Goal: Task Accomplishment & Management: Use online tool/utility

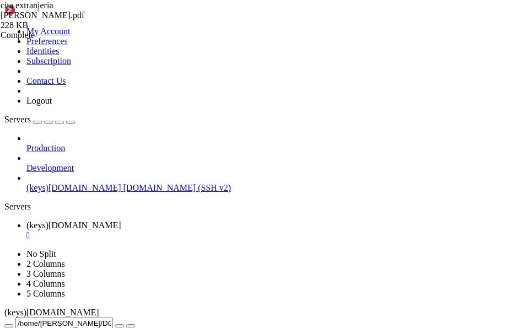
click at [120, 326] on div "submit" at bounding box center [120, 326] width 0 height 0
click at [9, 326] on icon "button" at bounding box center [9, 326] width 0 height 0
click at [53, 150] on span " immich_test" at bounding box center [29, 144] width 47 height 9
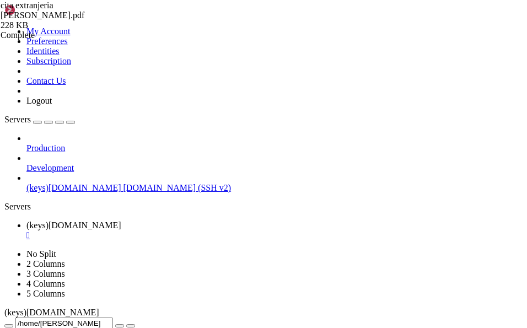
click at [53, 150] on span " immich_test" at bounding box center [29, 144] width 47 height 9
click at [113, 318] on input "/home/[PERSON_NAME]/immich_test" at bounding box center [64, 324] width 98 height 12
drag, startPoint x: 292, startPoint y: 36, endPoint x: 161, endPoint y: 36, distance: 131.9
click at [161, 318] on div "/home/[PERSON_NAME]/immich_test" at bounding box center [263, 324] width 519 height 12
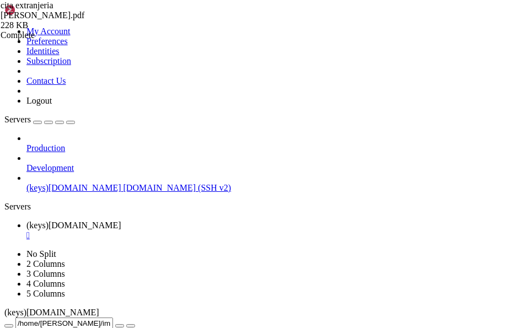
scroll to position [13, 0]
click at [9, 326] on icon "button" at bounding box center [9, 326] width 0 height 0
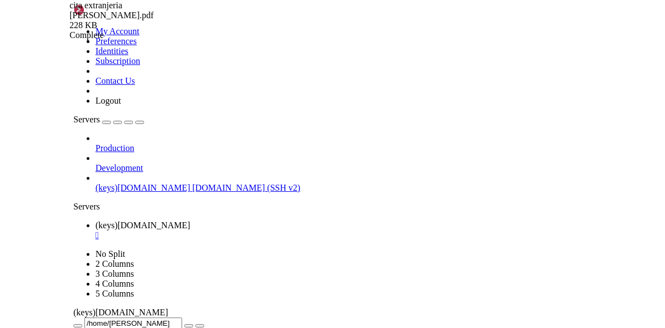
scroll to position [993, 0]
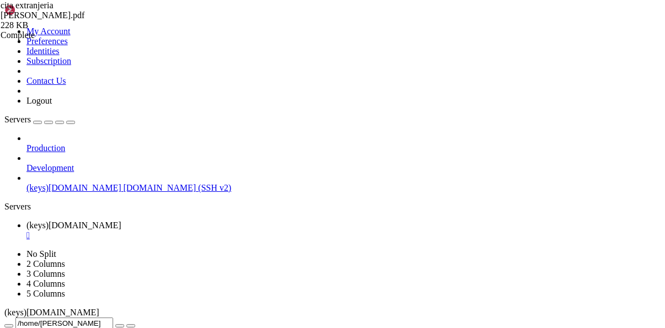
drag, startPoint x: 554, startPoint y: 230, endPoint x: 559, endPoint y: 236, distance: 8.3
click at [124, 183] on span "[DOMAIN_NAME] (SSH v2)" at bounding box center [178, 187] width 108 height 9
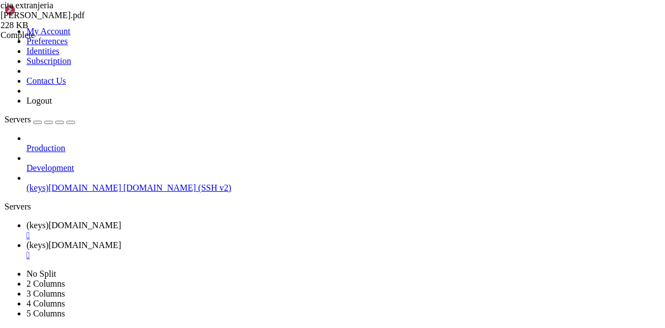
scroll to position [0, 0]
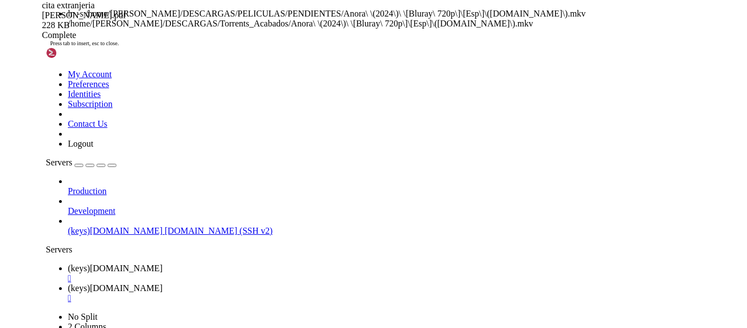
scroll to position [19, 0]
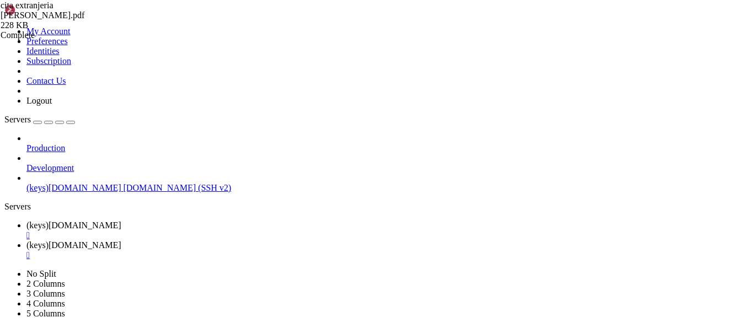
click at [121, 221] on span "(keys)[DOMAIN_NAME]" at bounding box center [73, 225] width 95 height 9
click at [121, 241] on span "(keys)[DOMAIN_NAME]" at bounding box center [73, 245] width 95 height 9
click at [121, 221] on span "(keys)[DOMAIN_NAME]" at bounding box center [73, 225] width 95 height 9
click at [121, 241] on span "(keys)[DOMAIN_NAME]" at bounding box center [73, 245] width 95 height 9
click at [121, 221] on span "(keys)[DOMAIN_NAME]" at bounding box center [73, 225] width 95 height 9
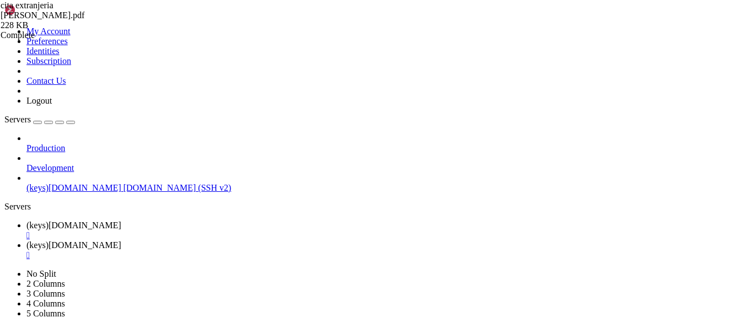
scroll to position [717, 0]
click at [33, 106] on span " scripts" at bounding box center [19, 101] width 26 height 9
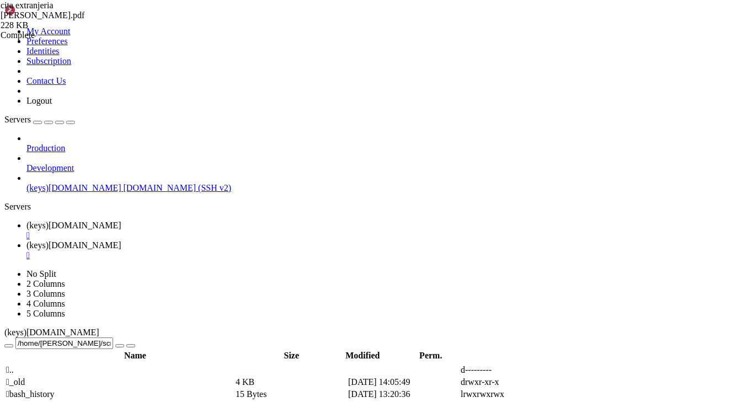
scroll to position [6, 0]
click at [55, 328] on span " bash_history" at bounding box center [30, 394] width 49 height 9
click at [289, 241] on link "(keys)[DOMAIN_NAME] " at bounding box center [384, 251] width 716 height 20
click at [121, 221] on span "(keys)[DOMAIN_NAME]" at bounding box center [73, 225] width 95 height 9
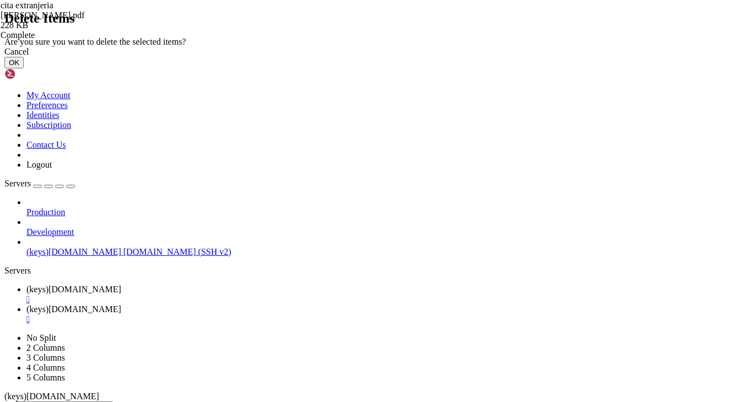
click at [24, 68] on button "OK" at bounding box center [13, 63] width 19 height 12
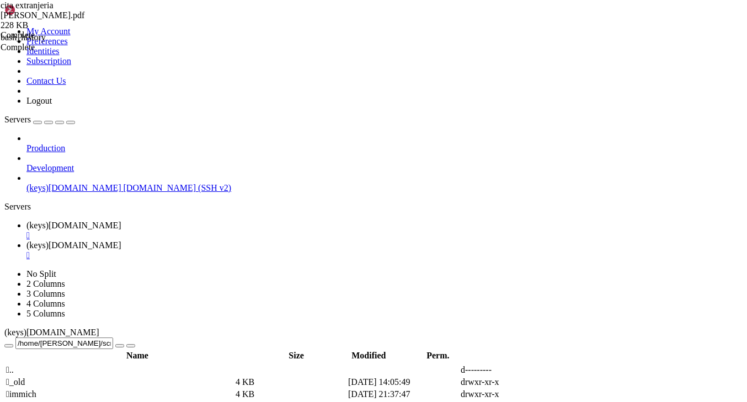
scroll to position [0, 0]
click at [266, 241] on link "(keys)[DOMAIN_NAME] " at bounding box center [384, 251] width 716 height 20
click at [121, 221] on span "(keys)[DOMAIN_NAME]" at bounding box center [73, 225] width 95 height 9
click at [120, 328] on div "submit" at bounding box center [120, 346] width 0 height 0
click at [212, 328] on td " bash_history_link" at bounding box center [120, 394] width 228 height 11
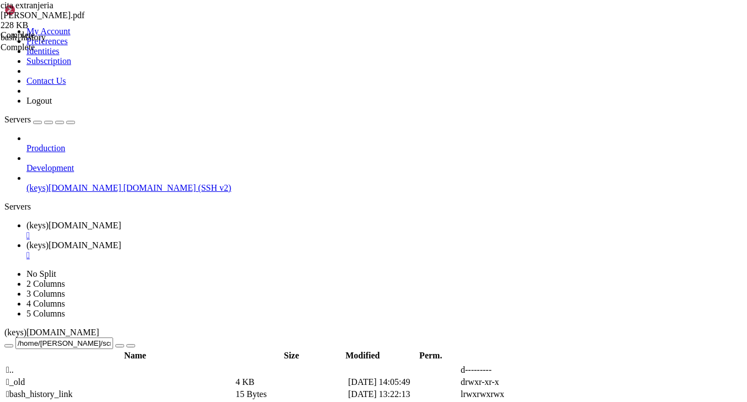
click at [73, 328] on span " bash_history_link" at bounding box center [39, 394] width 67 height 9
click at [121, 241] on span "(keys)[DOMAIN_NAME]" at bounding box center [73, 245] width 95 height 9
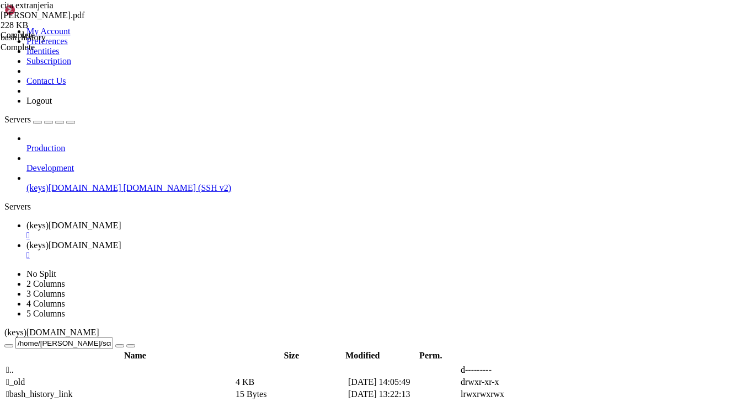
drag, startPoint x: 119, startPoint y: 1097, endPoint x: 357, endPoint y: 1093, distance: 238.4
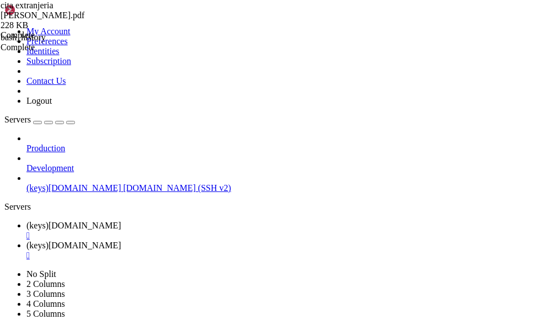
scroll to position [47, 0]
click at [195, 221] on link "(keys)[DOMAIN_NAME] " at bounding box center [285, 231] width 518 height 20
click at [121, 241] on span "(keys)[DOMAIN_NAME]" at bounding box center [73, 245] width 95 height 9
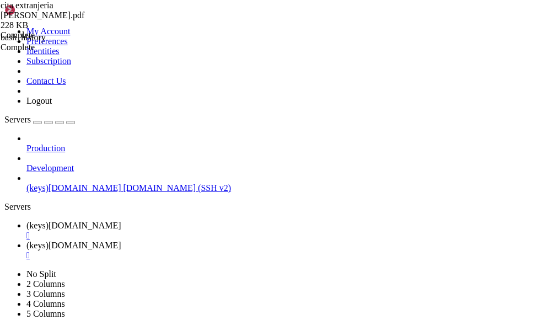
scroll to position [56, 0]
click at [121, 221] on span "(keys)[DOMAIN_NAME]" at bounding box center [73, 225] width 95 height 9
click at [121, 241] on span "(keys)[DOMAIN_NAME]" at bounding box center [73, 245] width 95 height 9
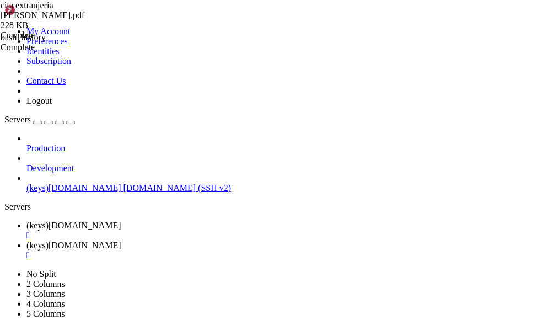
drag, startPoint x: 308, startPoint y: 992, endPoint x: 10, endPoint y: 992, distance: 297.9
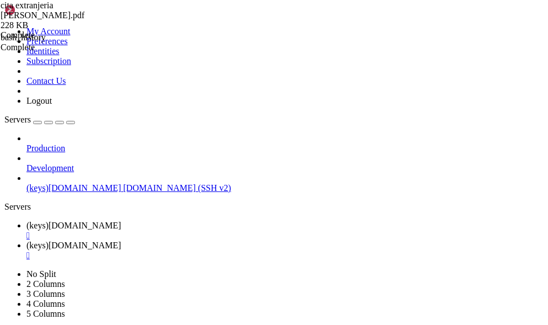
drag, startPoint x: 148, startPoint y: 1006, endPoint x: 89, endPoint y: 1000, distance: 59.4
click at [121, 221] on span "(keys)[DOMAIN_NAME]" at bounding box center [73, 225] width 95 height 9
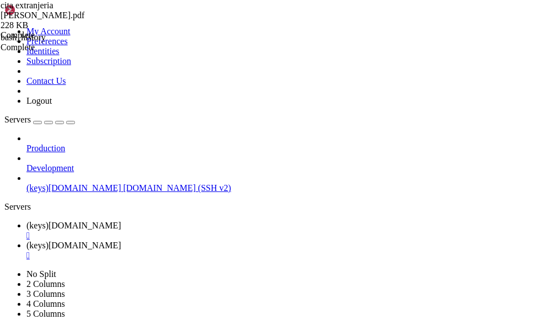
click at [121, 241] on span "(keys)[DOMAIN_NAME]" at bounding box center [73, 245] width 95 height 9
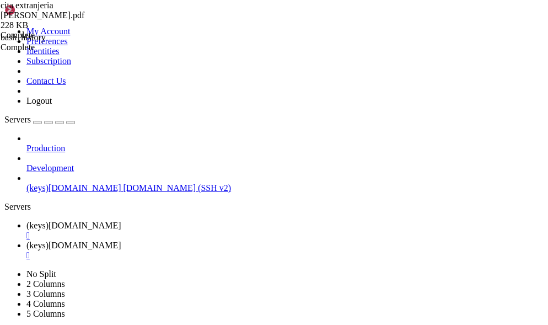
scroll to position [141, 0]
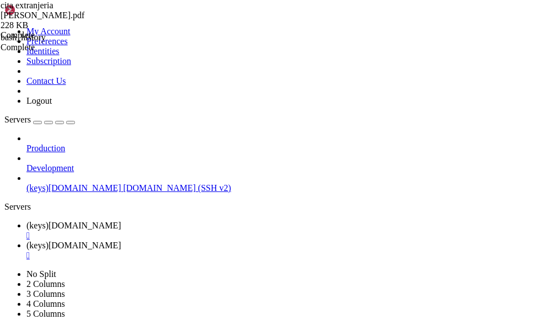
drag, startPoint x: 119, startPoint y: 996, endPoint x: 101, endPoint y: 995, distance: 18.2
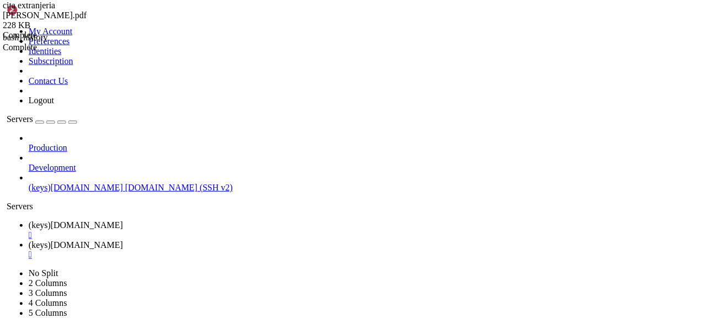
scroll to position [225, 0]
click at [121, 221] on span "(keys)[DOMAIN_NAME]" at bounding box center [73, 225] width 95 height 9
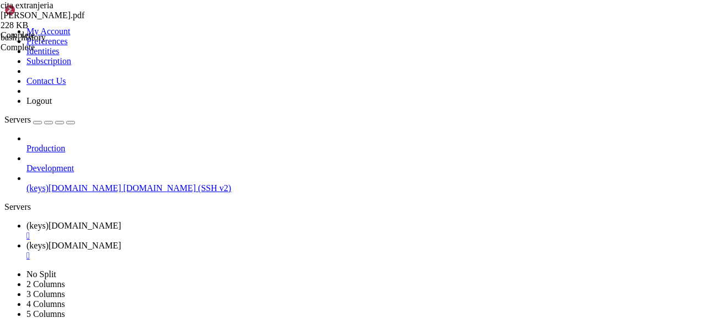
scroll to position [938, 0]
click at [121, 241] on span "(keys)[DOMAIN_NAME]" at bounding box center [73, 245] width 95 height 9
drag, startPoint x: 161, startPoint y: 936, endPoint x: 99, endPoint y: 989, distance: 81.4
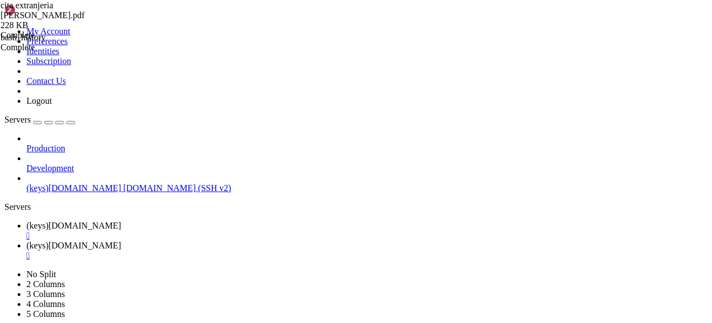
drag, startPoint x: 93, startPoint y: 932, endPoint x: 34, endPoint y: 967, distance: 68.3
drag, startPoint x: 189, startPoint y: 966, endPoint x: 150, endPoint y: 975, distance: 40.7
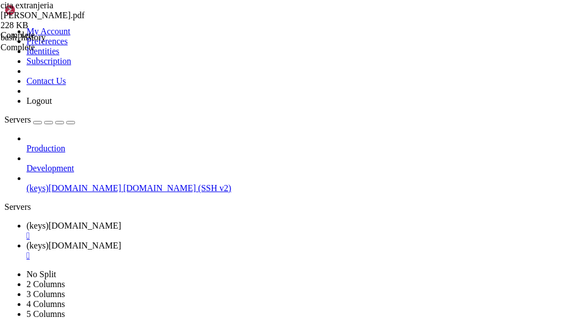
scroll to position [2261, 0]
click at [121, 221] on span "(keys)[DOMAIN_NAME]" at bounding box center [73, 225] width 95 height 9
click at [53, 225] on span " immich_test" at bounding box center [29, 219] width 47 height 9
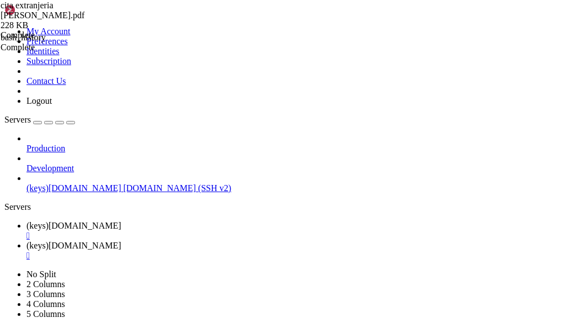
click at [53, 225] on span " immich_test" at bounding box center [29, 219] width 47 height 9
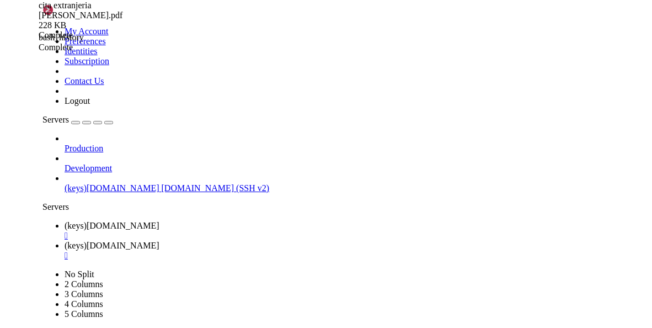
scroll to position [0, 0]
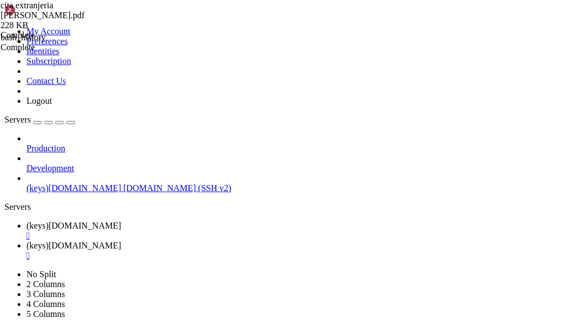
click at [121, 241] on span "(keys)[DOMAIN_NAME]" at bounding box center [73, 245] width 95 height 9
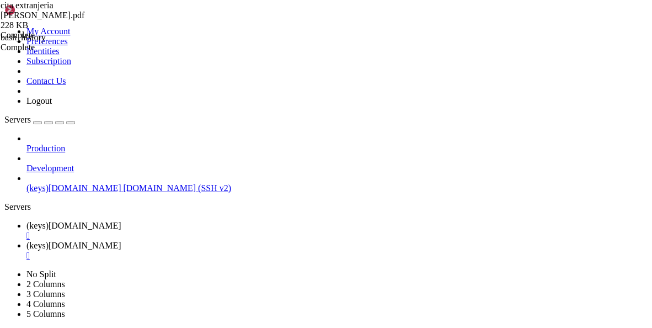
drag, startPoint x: 200, startPoint y: 1013, endPoint x: 157, endPoint y: 1015, distance: 43.6
click at [121, 221] on span "(keys)[DOMAIN_NAME]" at bounding box center [73, 225] width 95 height 9
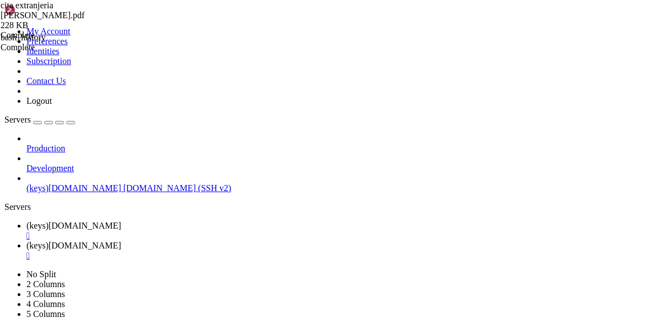
click at [26, 241] on icon at bounding box center [26, 245] width 0 height 9
drag, startPoint x: 221, startPoint y: 1017, endPoint x: 197, endPoint y: 1014, distance: 24.0
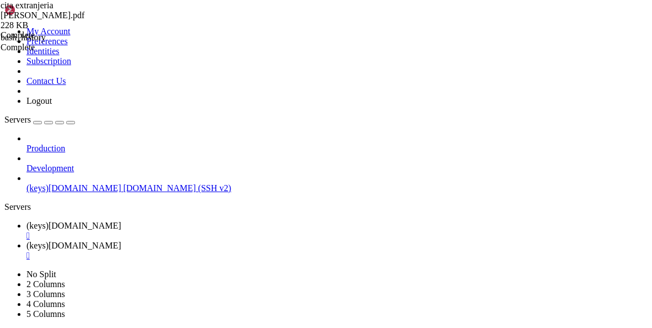
click at [121, 221] on span "(keys)[DOMAIN_NAME]" at bounding box center [73, 225] width 95 height 9
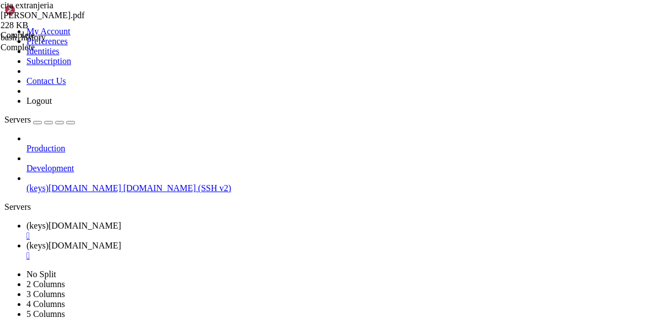
click at [121, 241] on span "(keys)[DOMAIN_NAME]" at bounding box center [73, 245] width 95 height 9
click at [175, 221] on link "(keys)[DOMAIN_NAME] " at bounding box center [336, 231] width 621 height 20
click at [121, 241] on span "(keys)[DOMAIN_NAME]" at bounding box center [73, 245] width 95 height 9
drag, startPoint x: 217, startPoint y: 993, endPoint x: 183, endPoint y: 1006, distance: 36.5
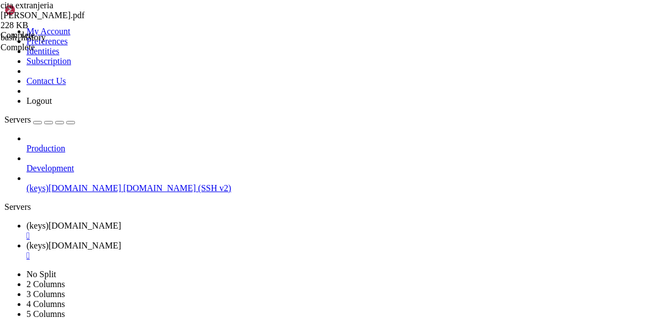
drag, startPoint x: 194, startPoint y: 1013, endPoint x: 172, endPoint y: 1016, distance: 22.9
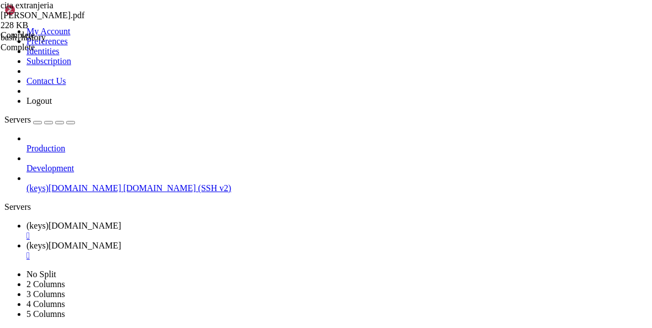
click at [121, 221] on span "(keys)[DOMAIN_NAME]" at bounding box center [73, 225] width 95 height 9
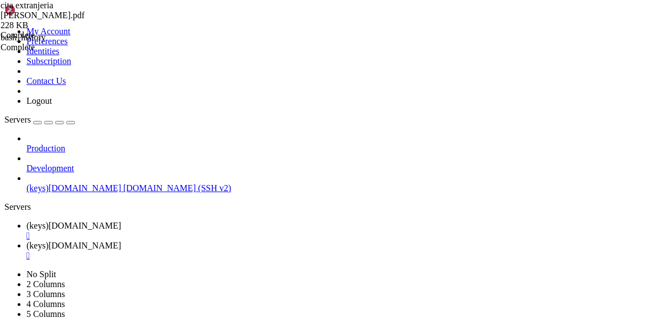
click at [121, 241] on span "(keys)[DOMAIN_NAME]" at bounding box center [73, 245] width 95 height 9
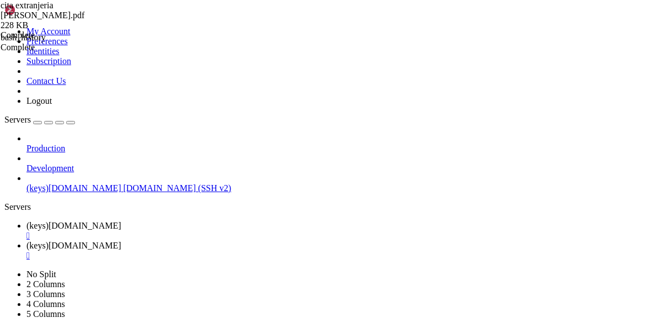
click at [121, 221] on span "(keys)[DOMAIN_NAME]" at bounding box center [73, 225] width 95 height 9
click at [71, 296] on span " DOCUMENTOS" at bounding box center [38, 300] width 65 height 9
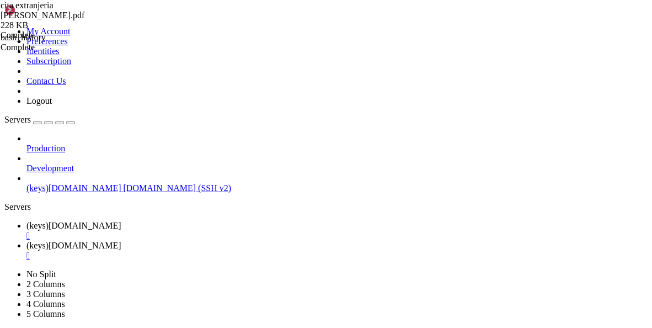
type input "/home/[PERSON_NAME]/DOCUMENTOS"
click at [121, 241] on span "(keys)[DOMAIN_NAME]" at bounding box center [73, 245] width 95 height 9
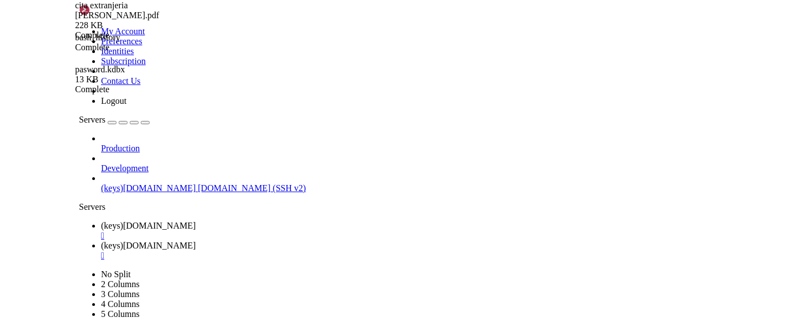
scroll to position [53762, 0]
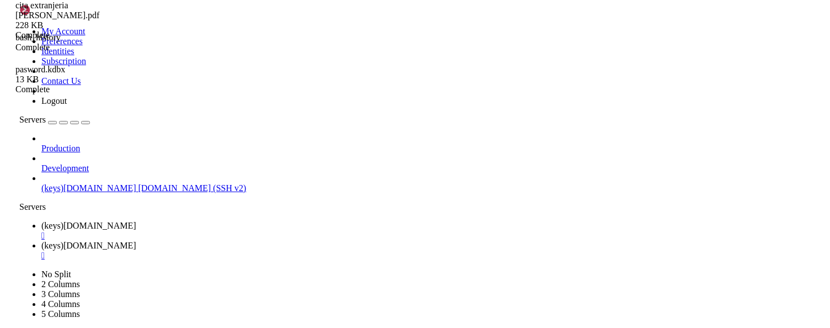
scroll to position [54275, 0]
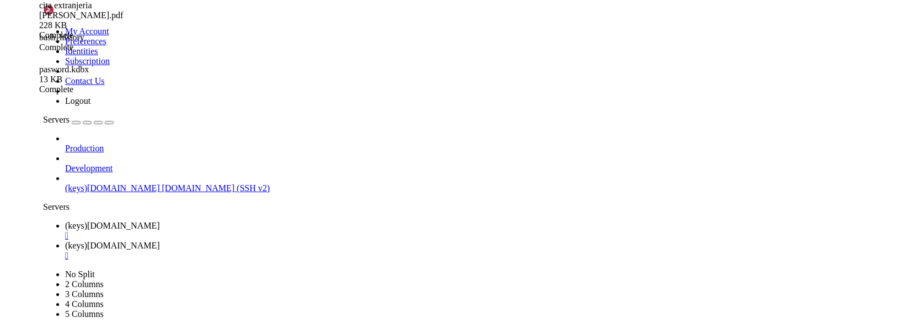
scroll to position [54622, 0]
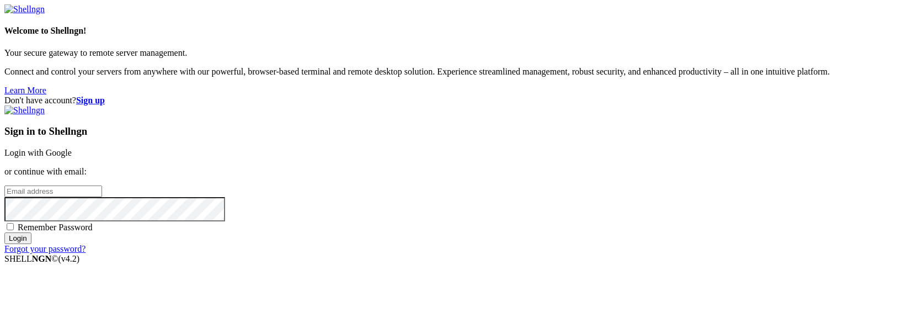
click at [72, 148] on link "Login with Google" at bounding box center [37, 152] width 67 height 9
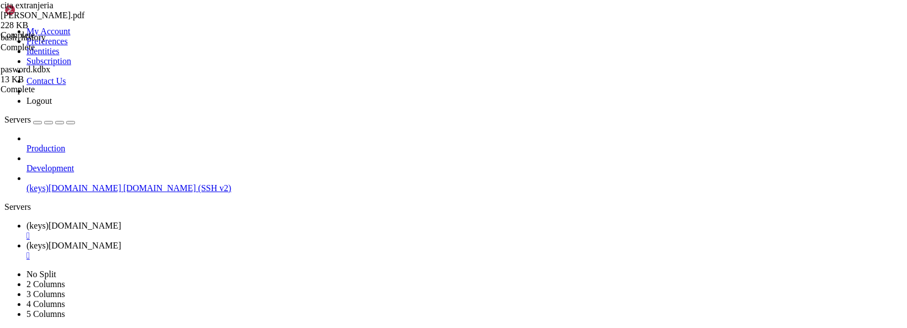
drag, startPoint x: 226, startPoint y: 1005, endPoint x: 183, endPoint y: 1004, distance: 43.0
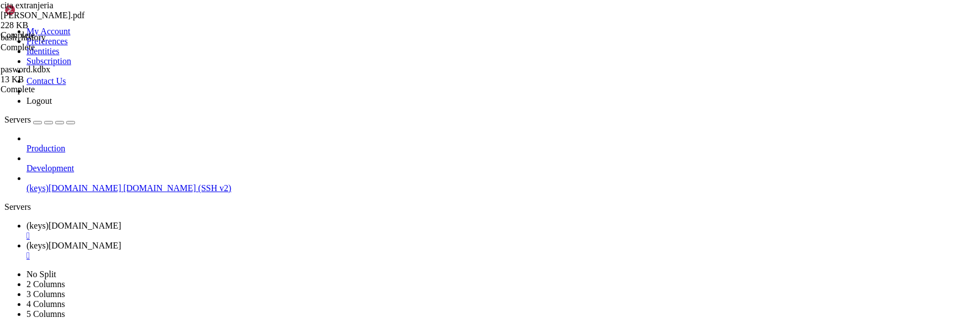
scroll to position [4671, 0]
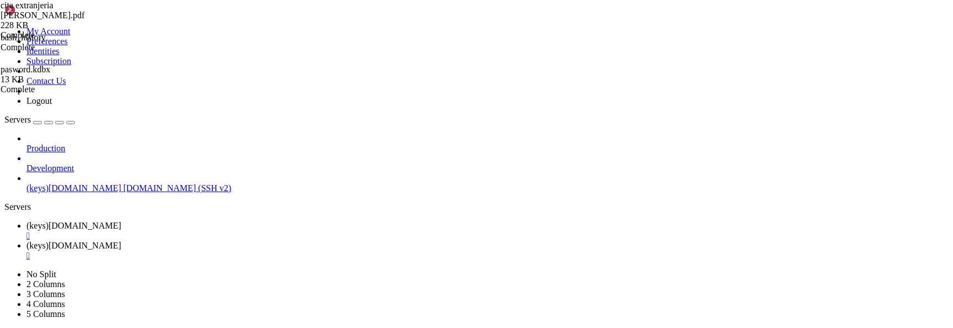
click at [121, 221] on span "(keys)[DOMAIN_NAME]" at bounding box center [73, 225] width 95 height 9
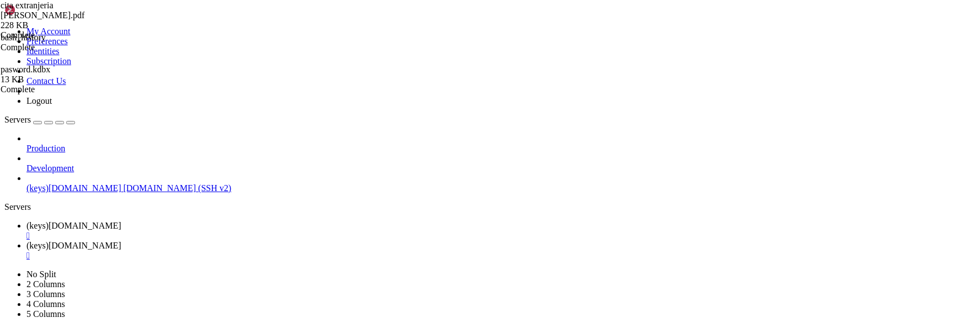
click at [26, 241] on icon at bounding box center [26, 245] width 0 height 9
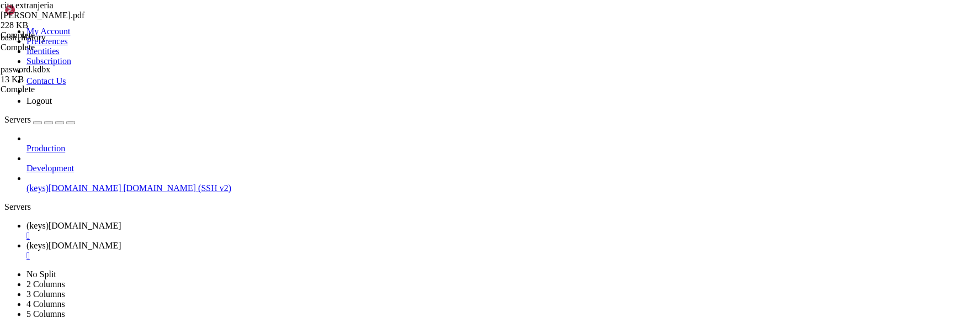
scroll to position [8031, 0]
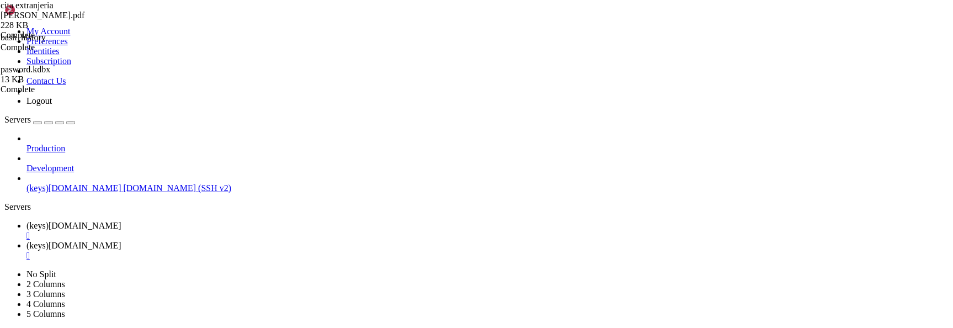
scroll to position [10058, 0]
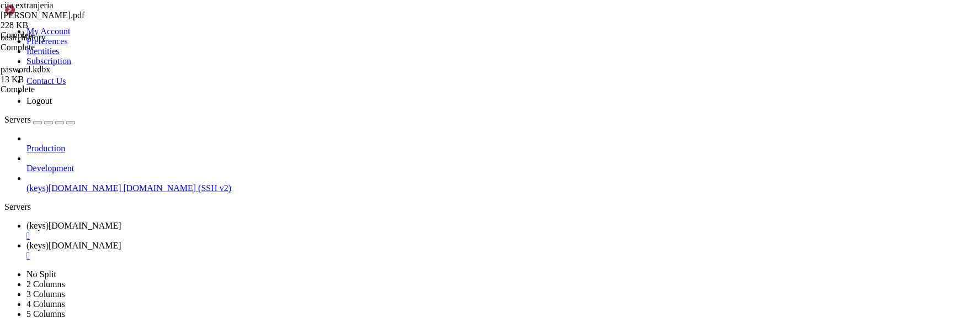
scroll to position [11794, 0]
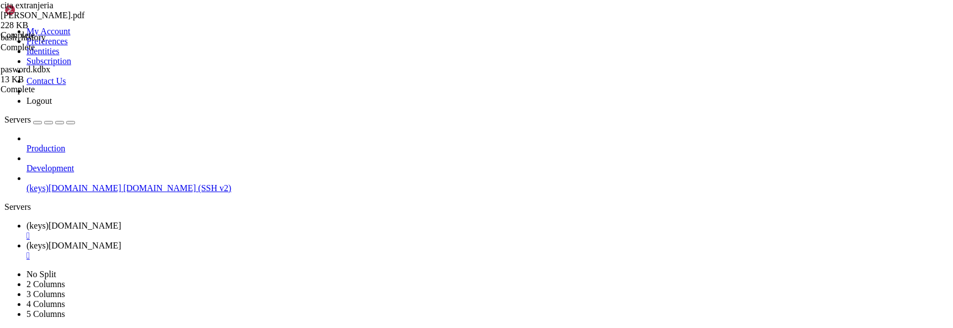
scroll to position [12780, 0]
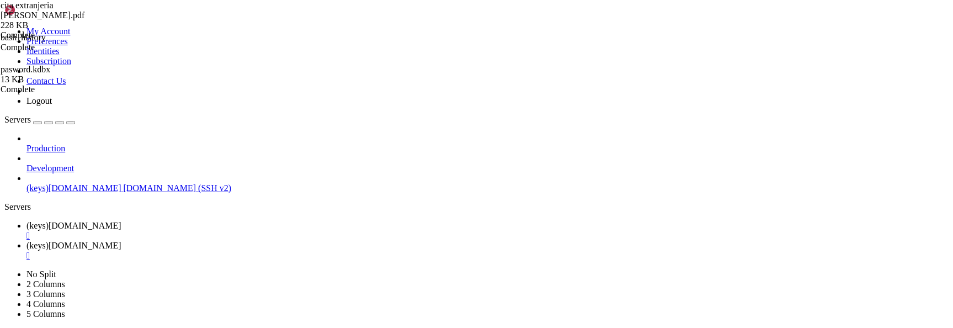
scroll to position [13876, 0]
drag, startPoint x: 168, startPoint y: 875, endPoint x: 382, endPoint y: 999, distance: 247.5
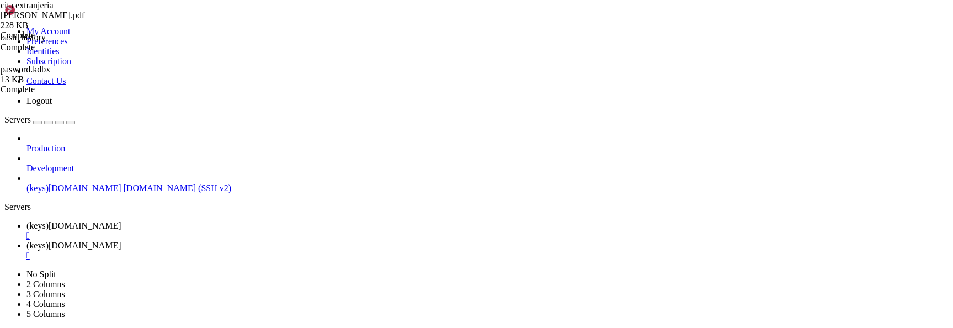
scroll to position [17587, 0]
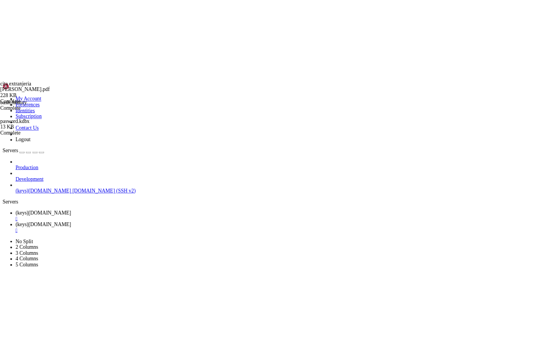
scroll to position [17769, 0]
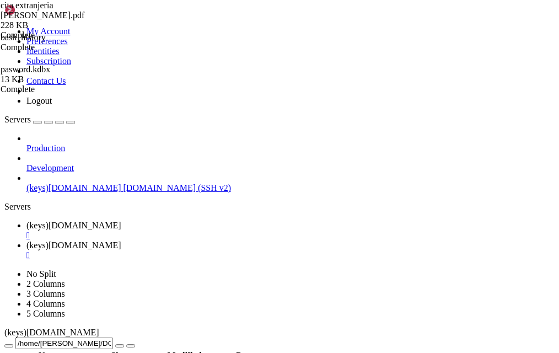
drag, startPoint x: 423, startPoint y: 799, endPoint x: 557, endPoint y: 1137, distance: 363.1
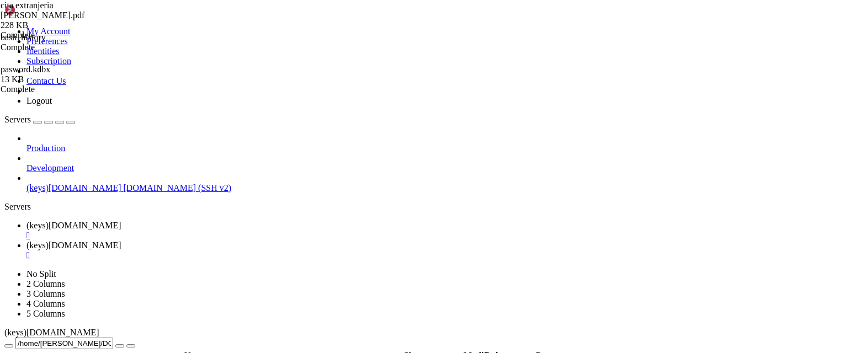
scroll to position [26052, 0]
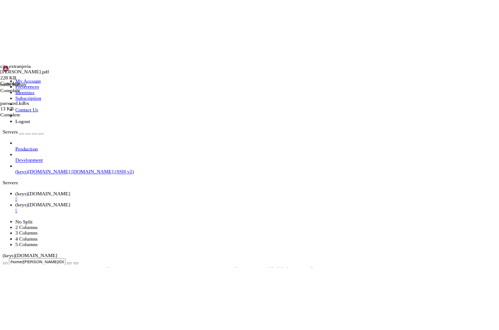
scroll to position [26399, 0]
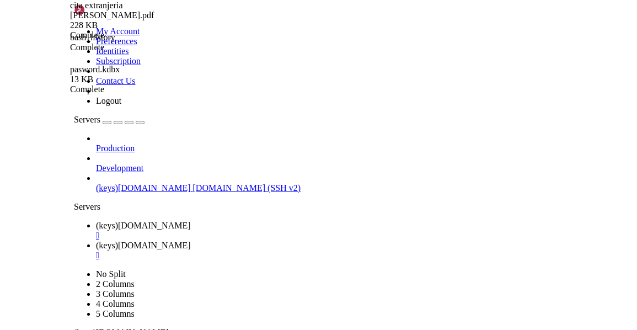
scroll to position [26845, 0]
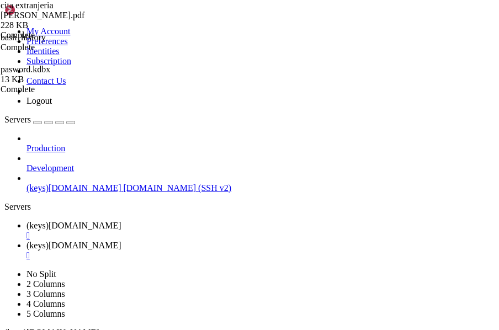
click at [121, 221] on span "(keys)[DOMAIN_NAME]" at bounding box center [73, 225] width 95 height 9
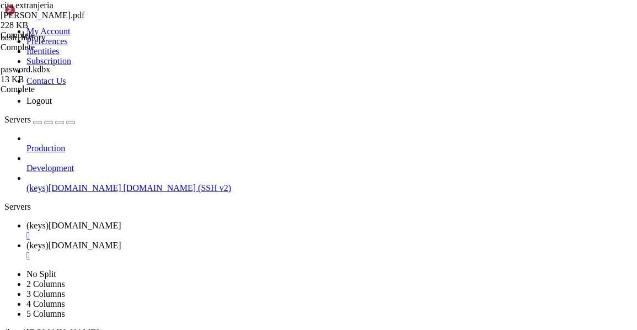
click at [53, 280] on span " immich_test" at bounding box center [29, 274] width 47 height 9
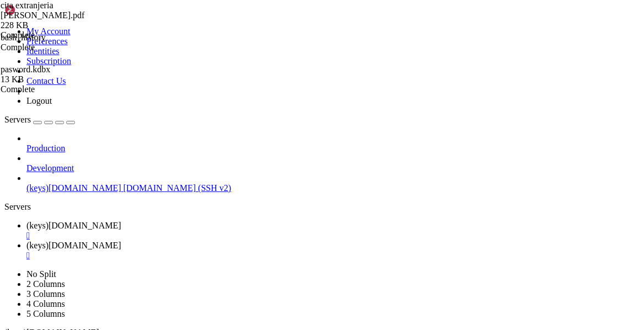
scroll to position [0, 0]
click at [264, 241] on link "(keys)[DOMAIN_NAME] " at bounding box center [329, 251] width 606 height 20
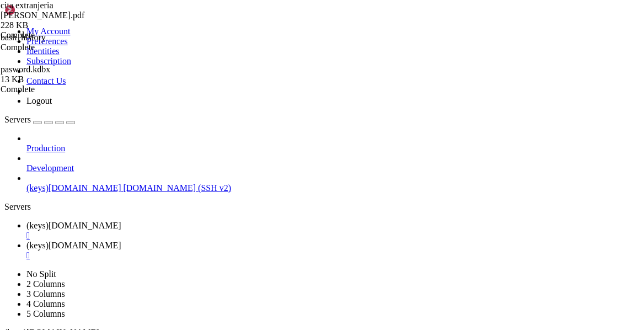
scroll to position [31010, 0]
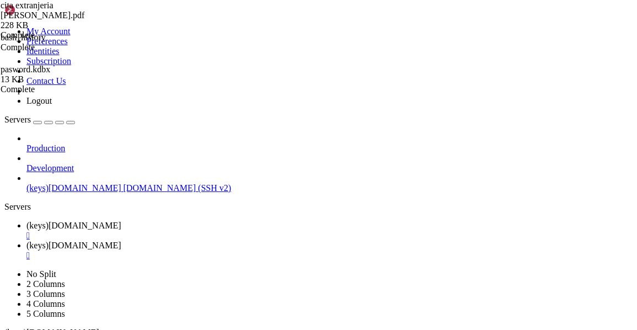
scroll to position [31451, 0]
drag, startPoint x: 257, startPoint y: 763, endPoint x: 329, endPoint y: 913, distance: 166.8
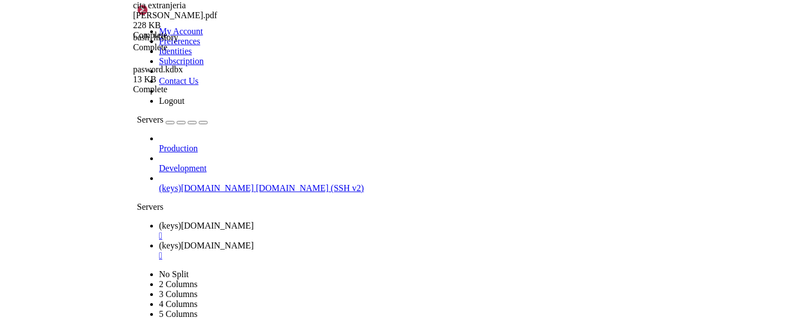
scroll to position [57308, 0]
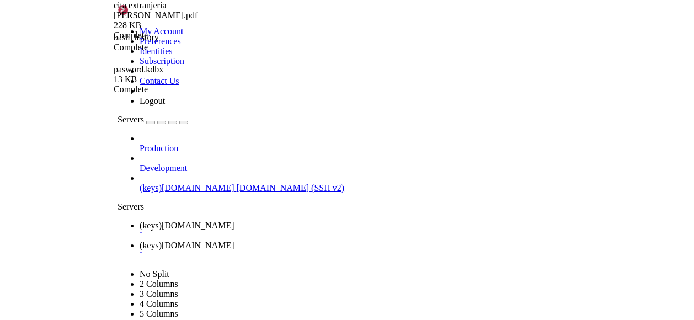
scroll to position [0, 0]
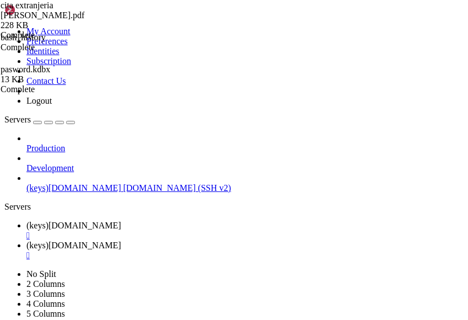
drag, startPoint x: 180, startPoint y: 960, endPoint x: 134, endPoint y: 932, distance: 54.2
drag, startPoint x: 128, startPoint y: 919, endPoint x: 88, endPoint y: 937, distance: 44.4
click at [186, 221] on link "(keys)[DOMAIN_NAME] " at bounding box center [245, 231] width 438 height 20
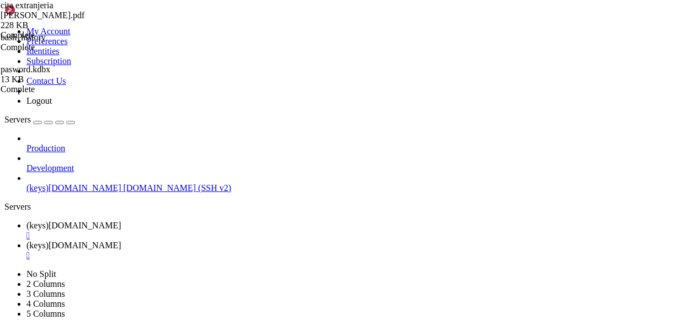
click at [121, 241] on span "(keys)[DOMAIN_NAME]" at bounding box center [73, 245] width 95 height 9
click at [121, 221] on span "(keys)[DOMAIN_NAME]" at bounding box center [73, 225] width 95 height 9
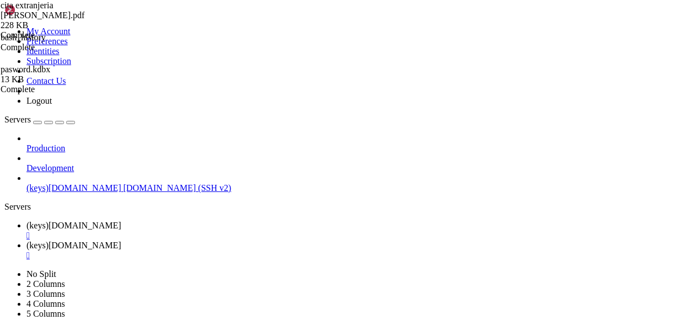
click at [121, 241] on span "(keys)[DOMAIN_NAME]" at bounding box center [73, 245] width 95 height 9
drag, startPoint x: 201, startPoint y: 873, endPoint x: 230, endPoint y: 872, distance: 28.7
drag, startPoint x: 200, startPoint y: 871, endPoint x: 264, endPoint y: 874, distance: 64.1
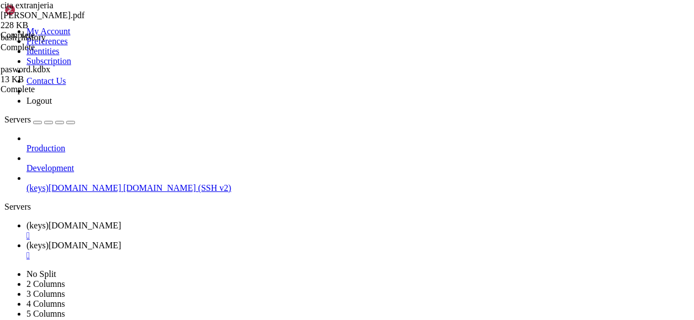
drag, startPoint x: 262, startPoint y: 873, endPoint x: 250, endPoint y: 908, distance: 36.1
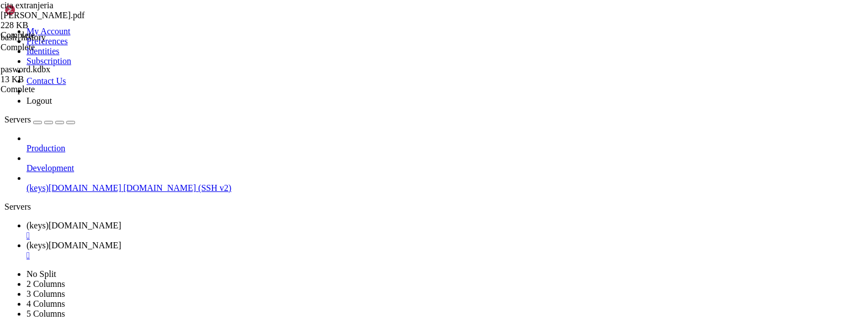
scroll to position [4825, 0]
click at [121, 221] on span "(keys)[DOMAIN_NAME]" at bounding box center [73, 225] width 95 height 9
click at [36, 212] on span " immich" at bounding box center [21, 207] width 30 height 9
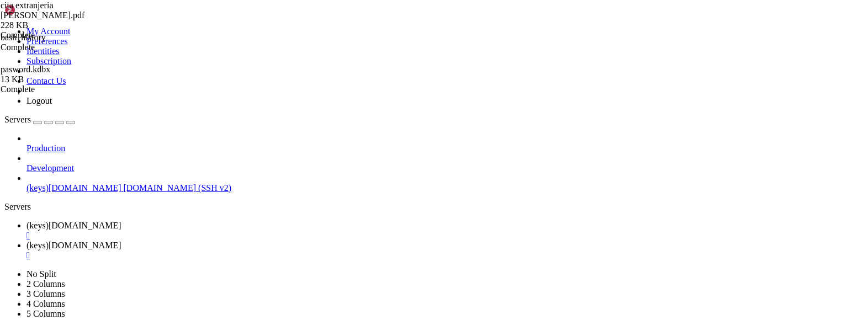
click at [36, 212] on span " immich" at bounding box center [21, 207] width 30 height 9
click at [53, 225] on span " immich_test" at bounding box center [29, 219] width 47 height 9
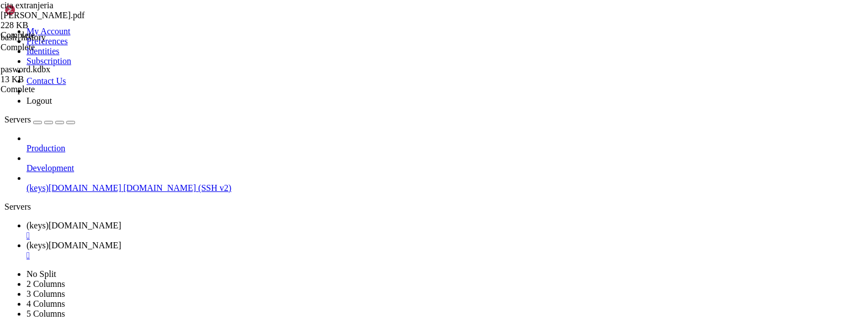
click at [53, 225] on span " immich_test" at bounding box center [29, 219] width 47 height 9
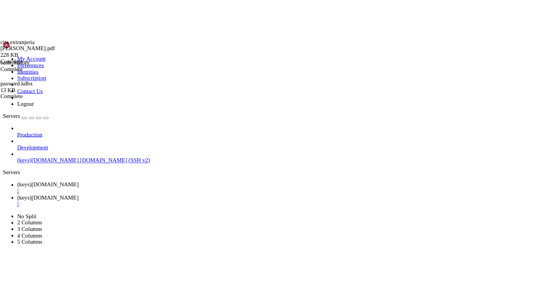
scroll to position [0, 0]
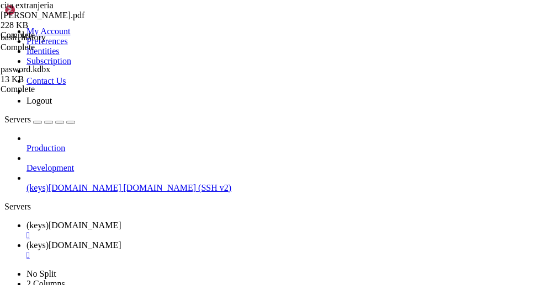
click at [334, 250] on div "" at bounding box center [289, 255] width 526 height 10
type input "/home/[PERSON_NAME]"
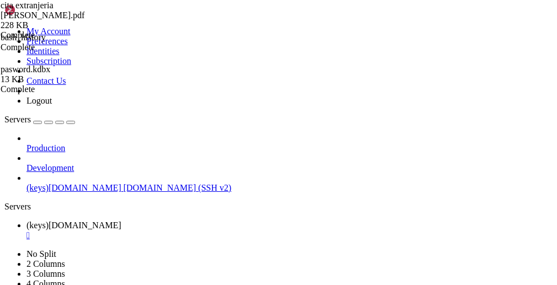
click at [231, 231] on div "" at bounding box center [289, 236] width 526 height 10
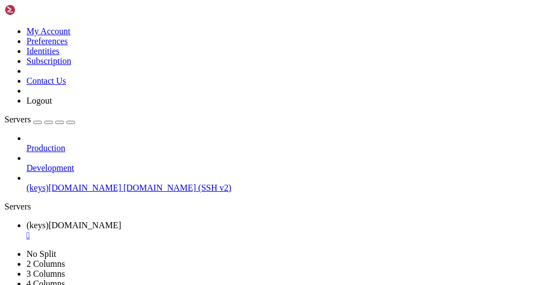
click at [232, 231] on div "" at bounding box center [289, 236] width 526 height 10
